Goal: Submit feedback/report problem

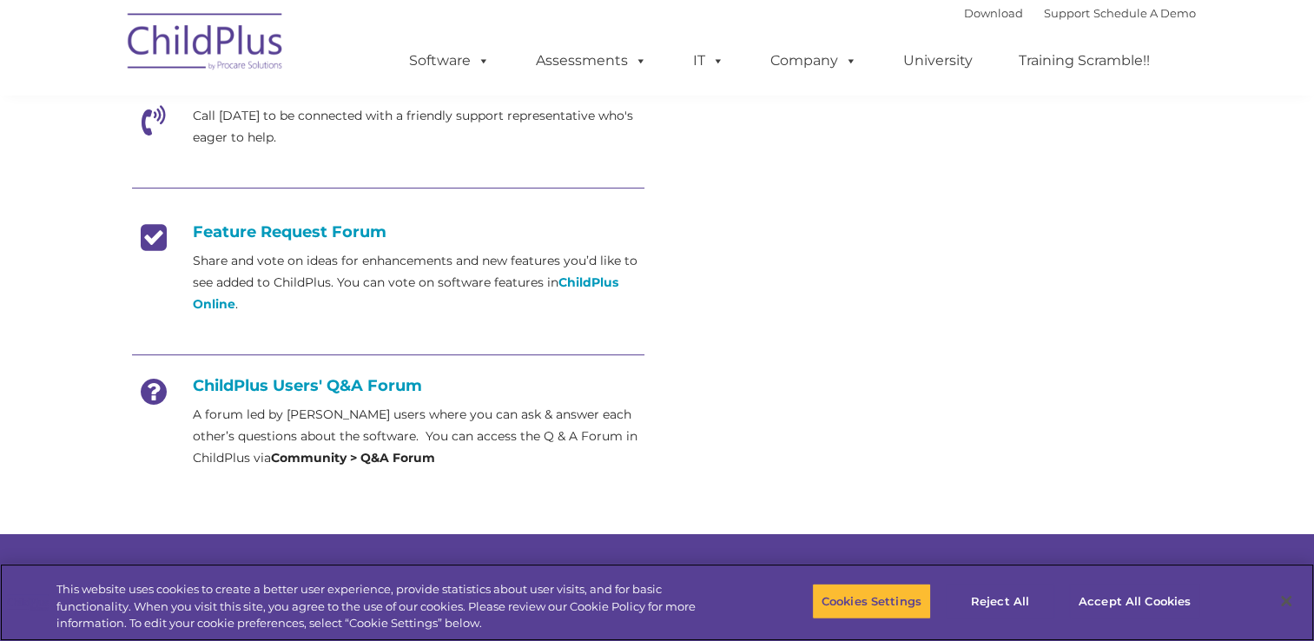
scroll to position [612, 0]
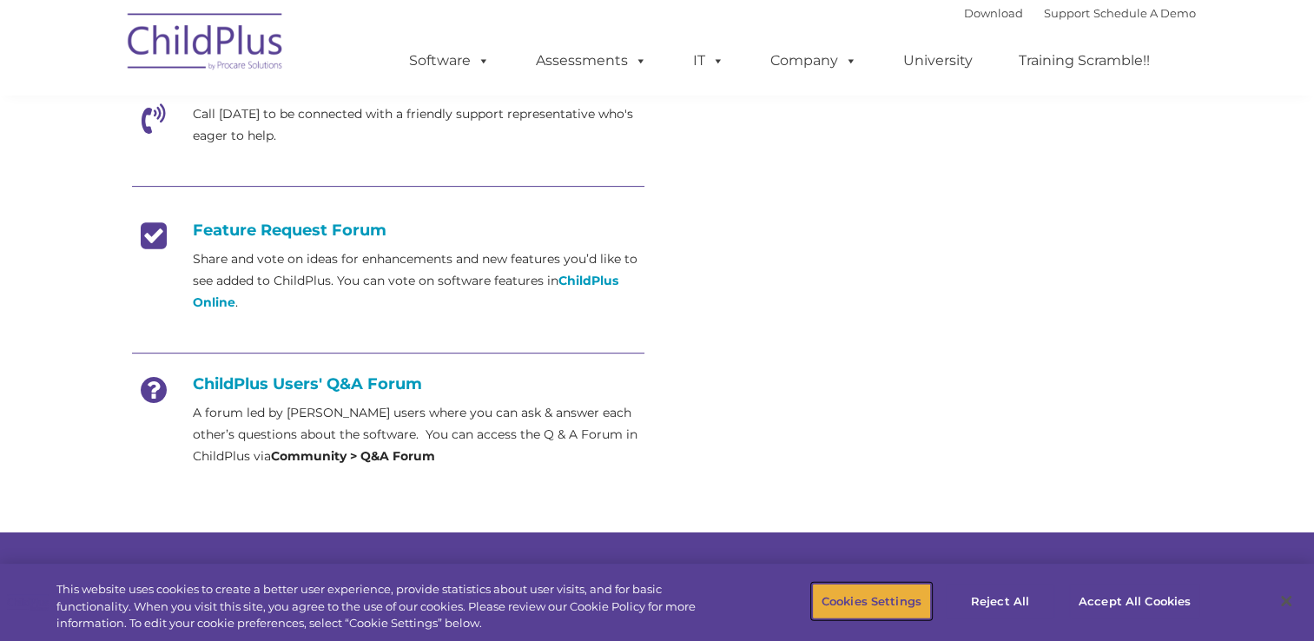
click at [851, 589] on button "Cookies Settings" at bounding box center [871, 601] width 119 height 36
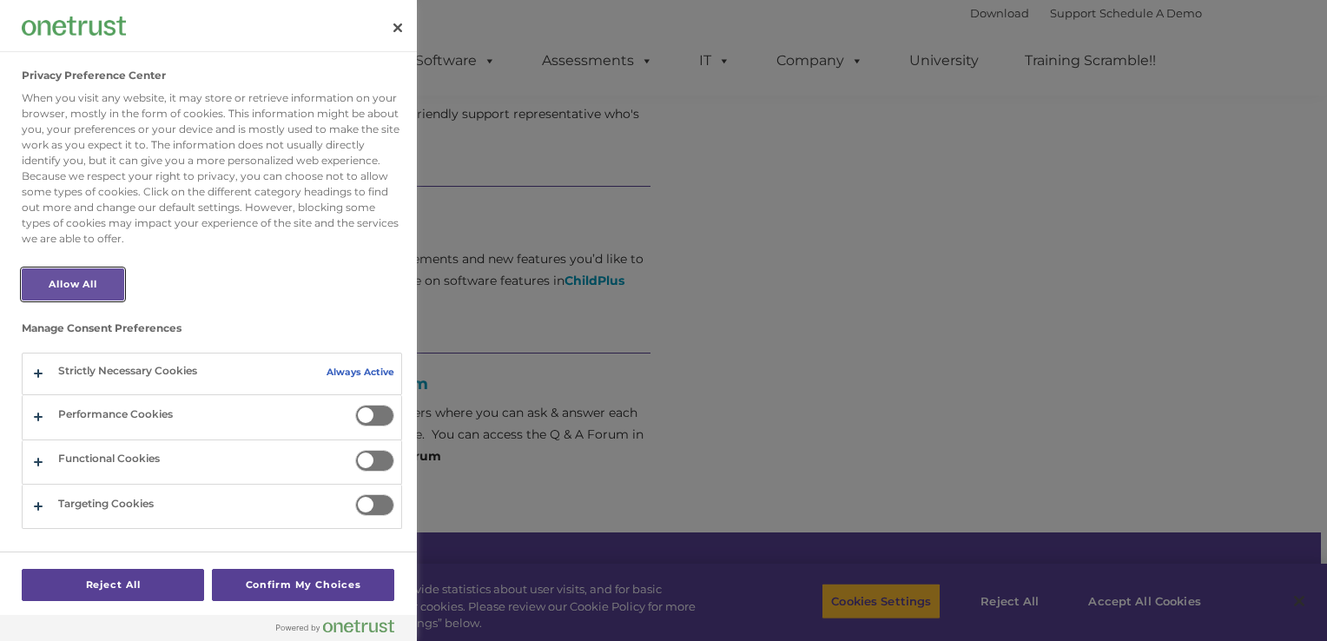
click at [74, 283] on button "Allow All" at bounding box center [73, 284] width 103 height 32
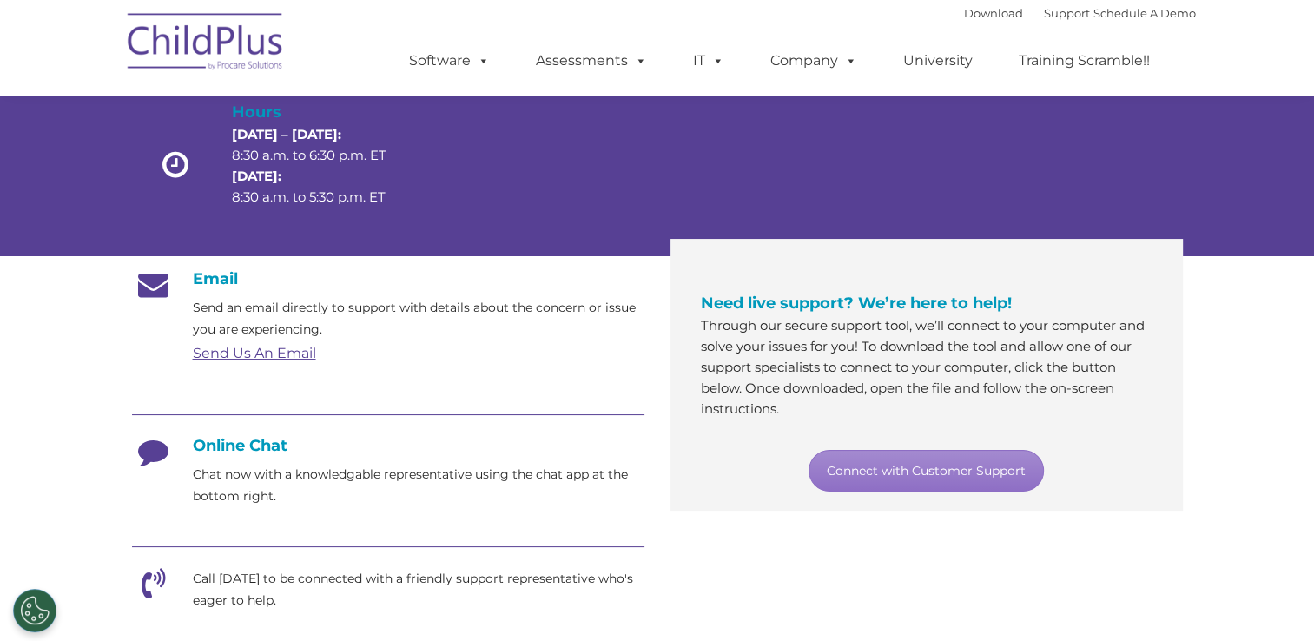
scroll to position [0, 0]
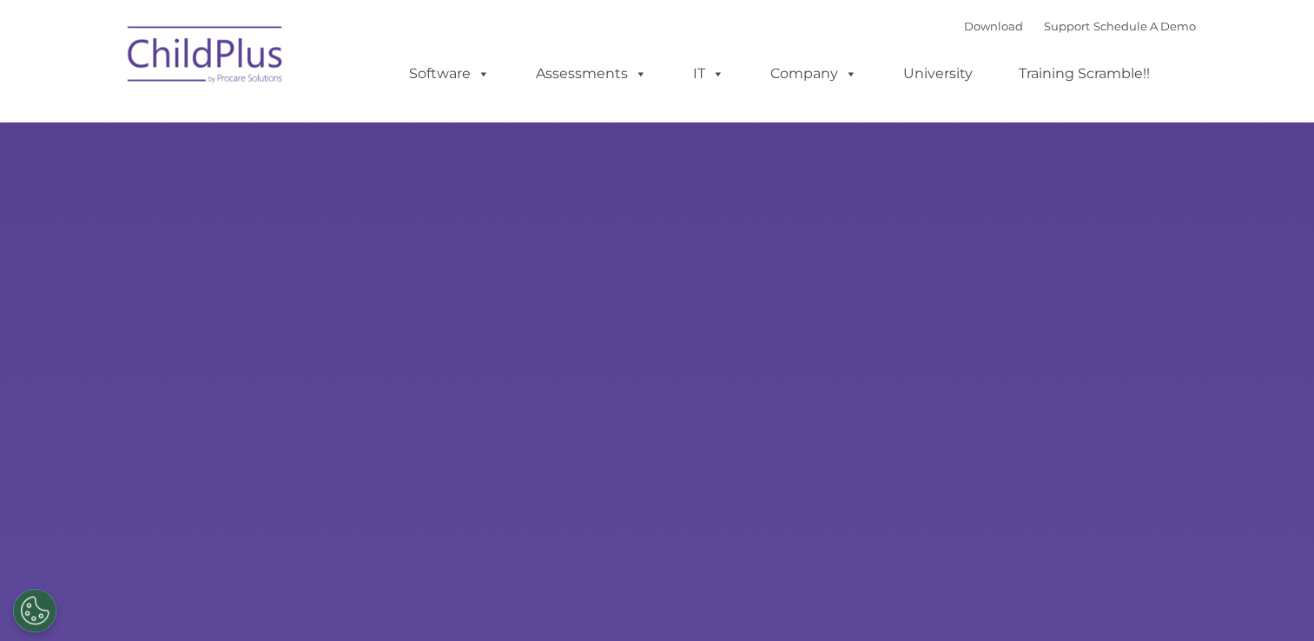
select select "MEDIUM"
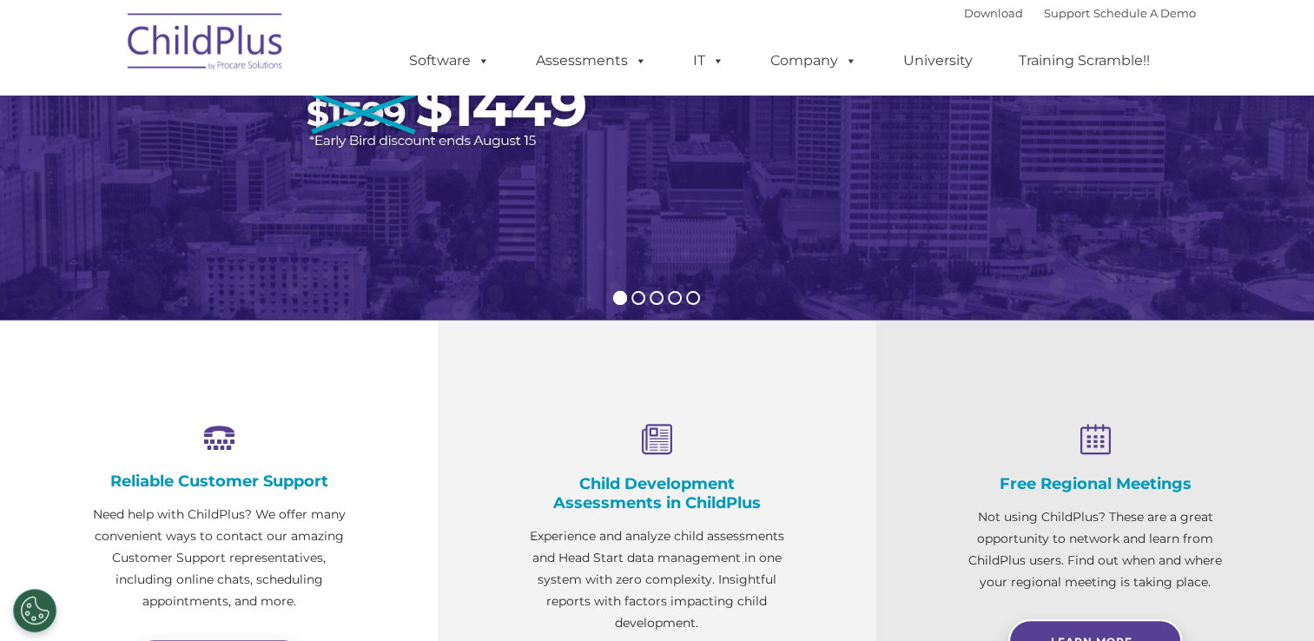
scroll to position [209, 0]
